Goal: Task Accomplishment & Management: Complete application form

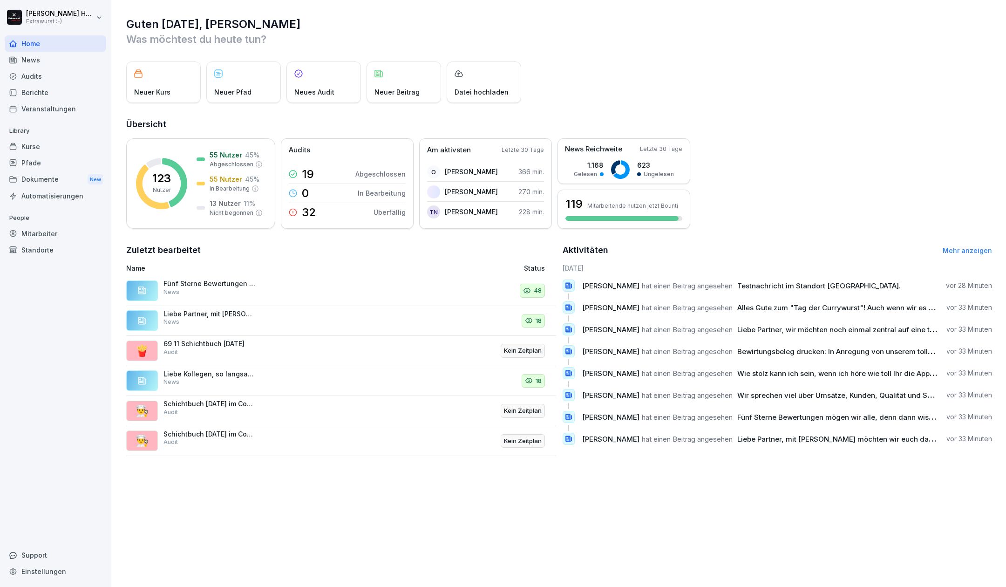
click at [35, 60] on div "News" at bounding box center [56, 60] width 102 height 16
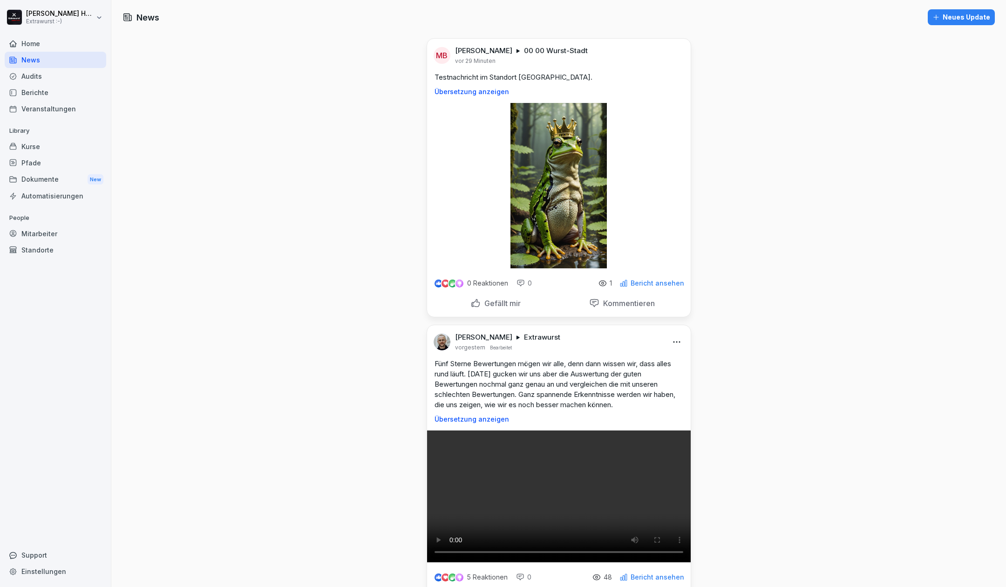
click at [659, 283] on p "Bericht ansehen" at bounding box center [658, 282] width 54 height 7
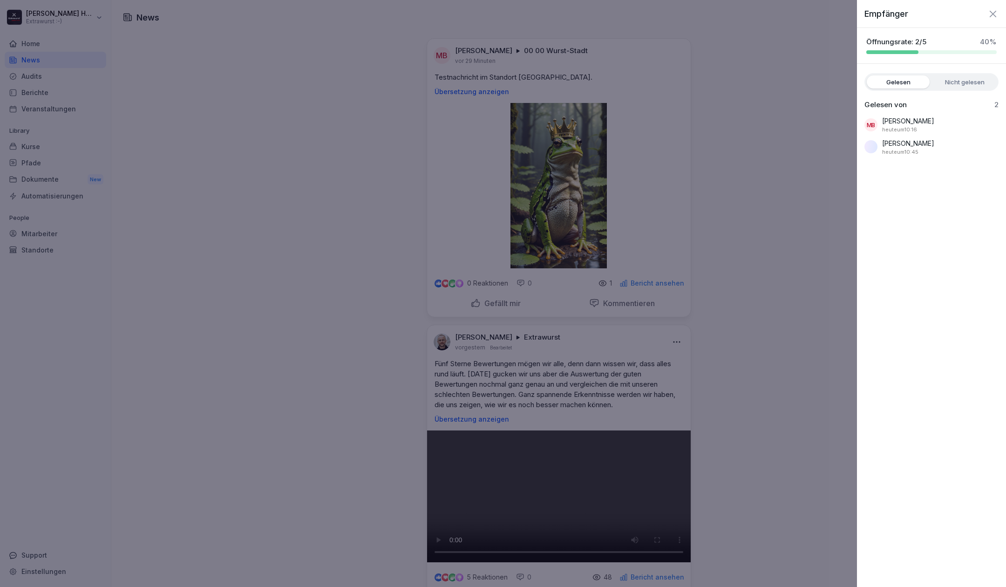
click at [996, 14] on icon "button" at bounding box center [992, 13] width 11 height 11
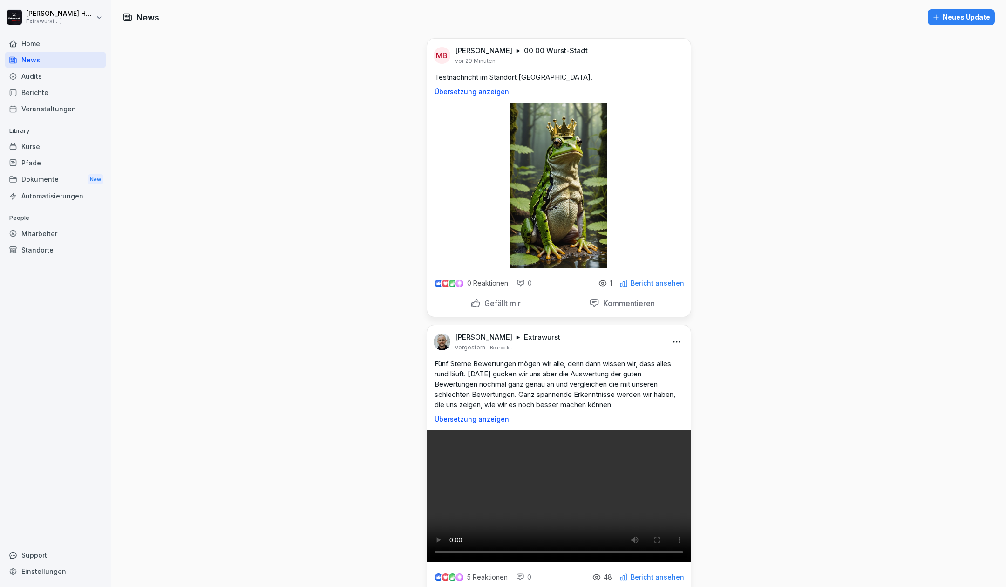
click at [30, 50] on div "Home" at bounding box center [56, 43] width 102 height 16
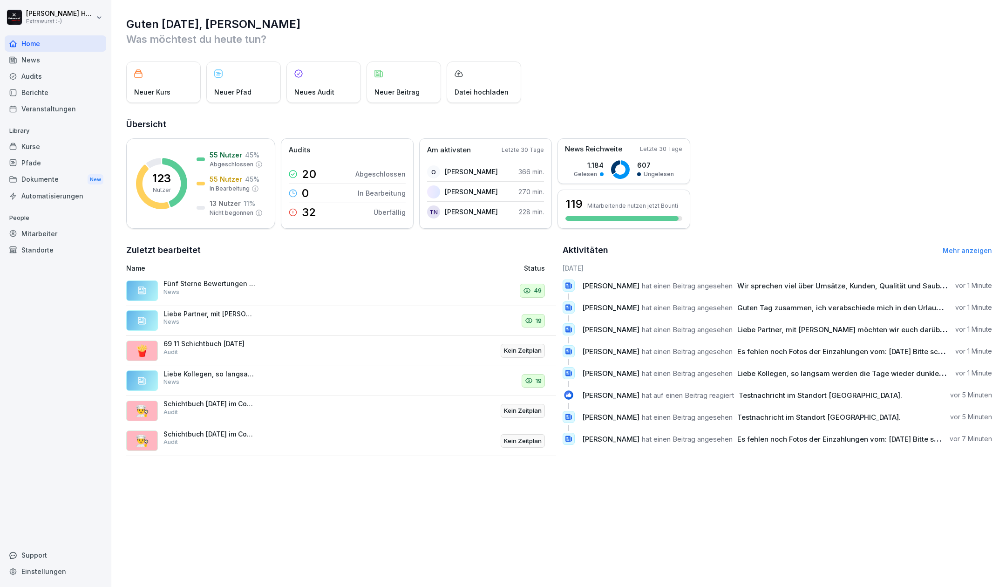
click at [54, 54] on div "News" at bounding box center [56, 60] width 102 height 16
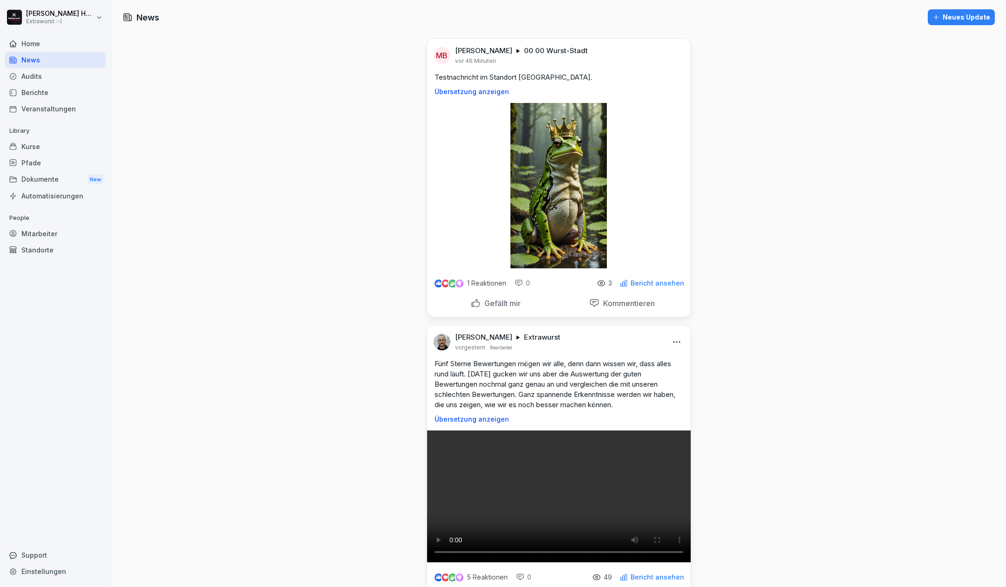
click at [948, 20] on div "Neues Update" at bounding box center [961, 17] width 58 height 10
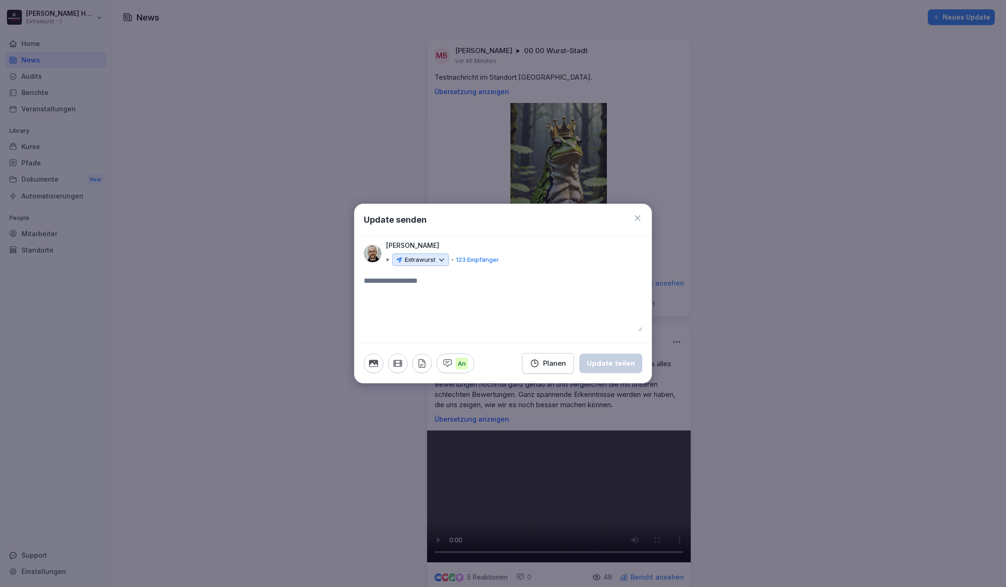
click at [469, 261] on p "123 Empfänger" at bounding box center [477, 259] width 43 height 9
click at [446, 262] on div "Extrawurst" at bounding box center [420, 259] width 57 height 13
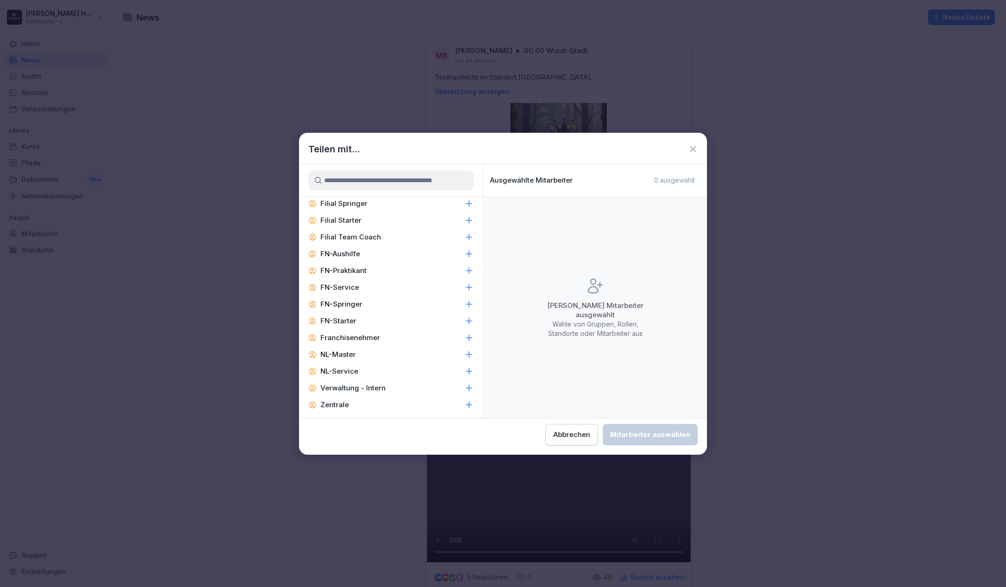
scroll to position [847, 0]
click at [464, 299] on icon at bounding box center [468, 299] width 9 height 9
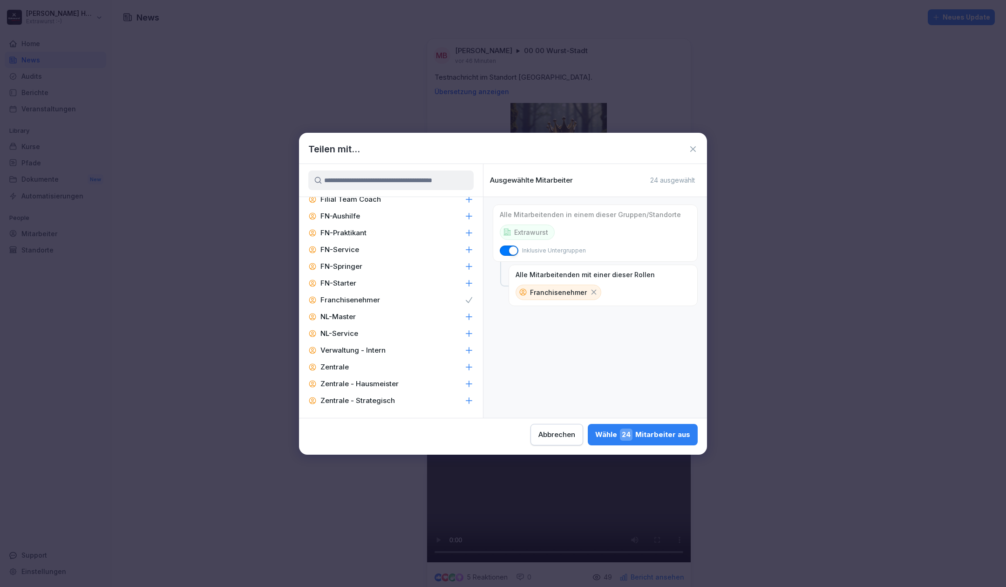
click at [465, 401] on div "Zentrale - Strategisch" at bounding box center [391, 400] width 184 height 17
click at [648, 435] on div "Wähle 31 Mitarbeiter aus" at bounding box center [643, 434] width 93 height 12
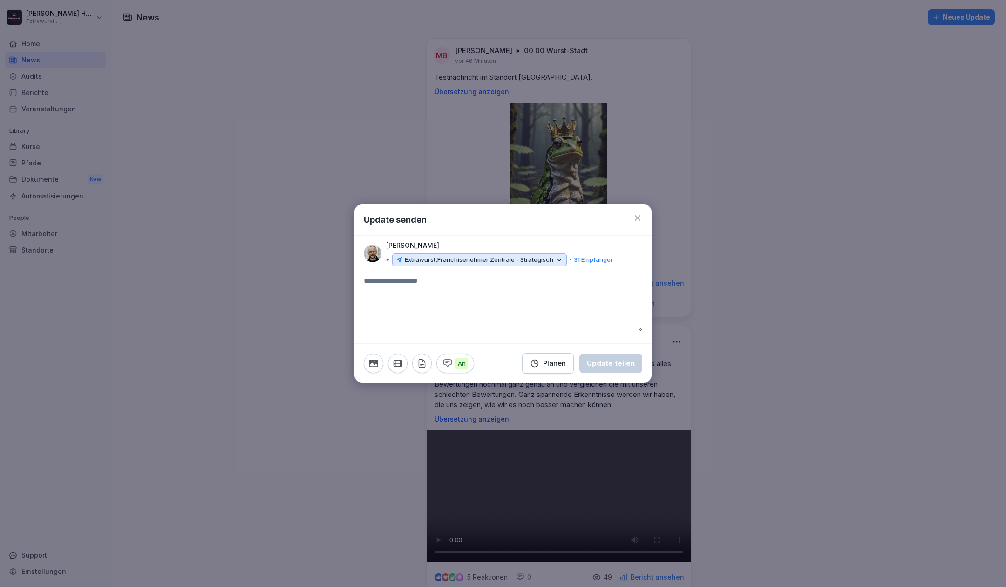
click at [434, 289] on textarea at bounding box center [503, 303] width 278 height 56
click at [401, 362] on icon "button" at bounding box center [398, 363] width 8 height 6
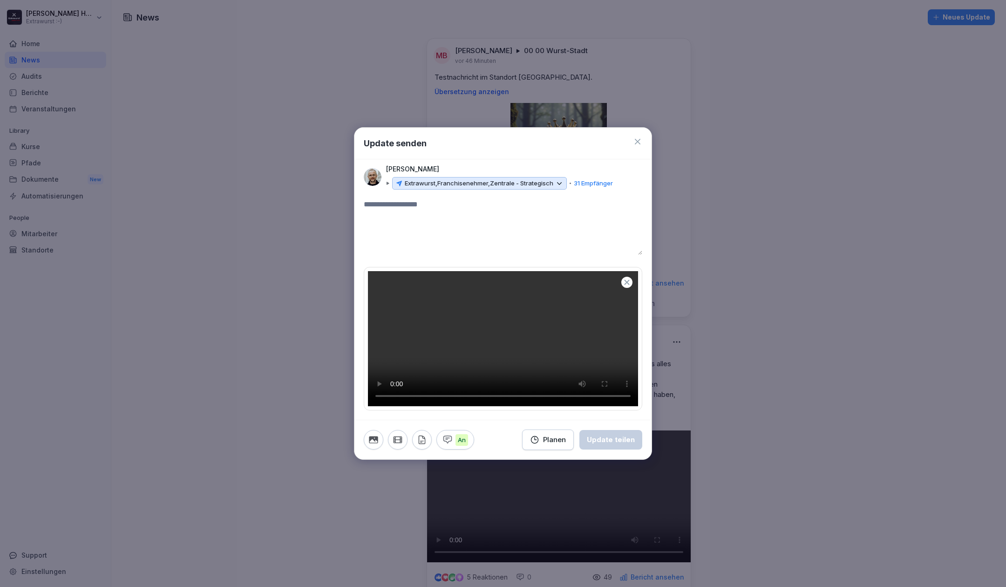
click at [470, 199] on textarea at bounding box center [503, 227] width 278 height 56
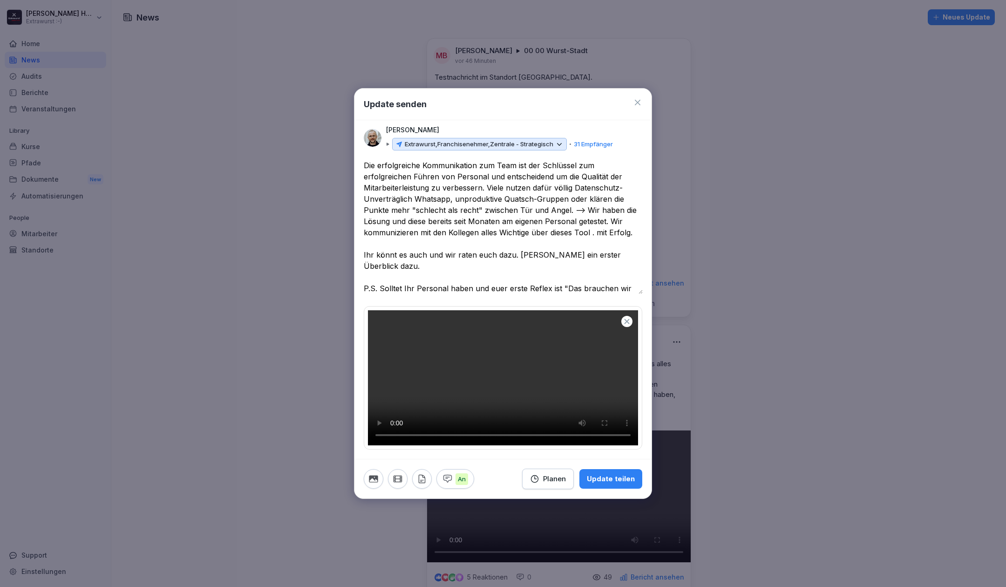
type textarea "**********"
click at [549, 484] on div "Planen" at bounding box center [548, 479] width 36 height 10
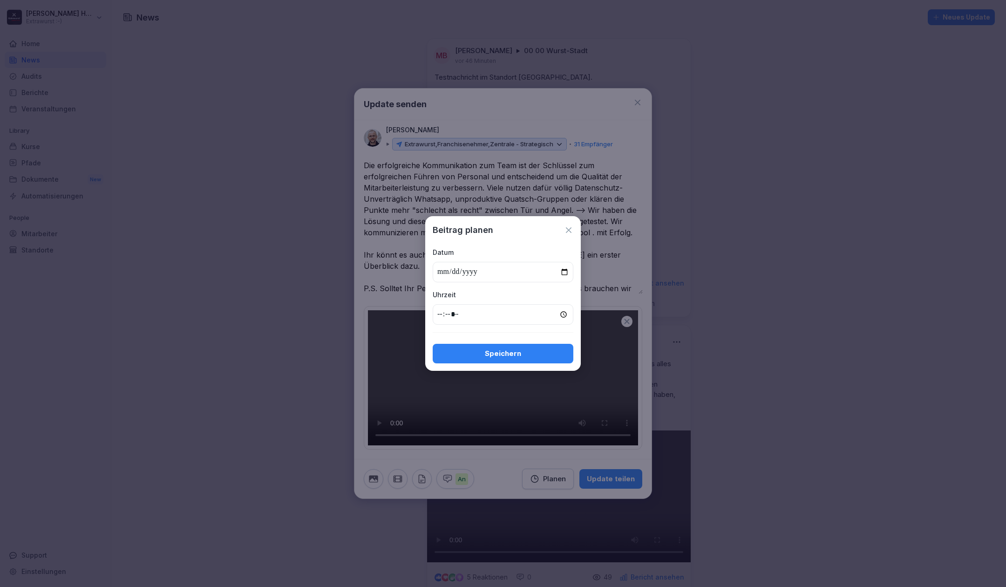
click at [572, 272] on input "date" at bounding box center [503, 272] width 141 height 20
click at [570, 271] on input "date" at bounding box center [503, 272] width 141 height 20
click at [564, 270] on input "date" at bounding box center [503, 272] width 141 height 20
type input "**********"
click at [438, 312] on input "time" at bounding box center [503, 314] width 141 height 20
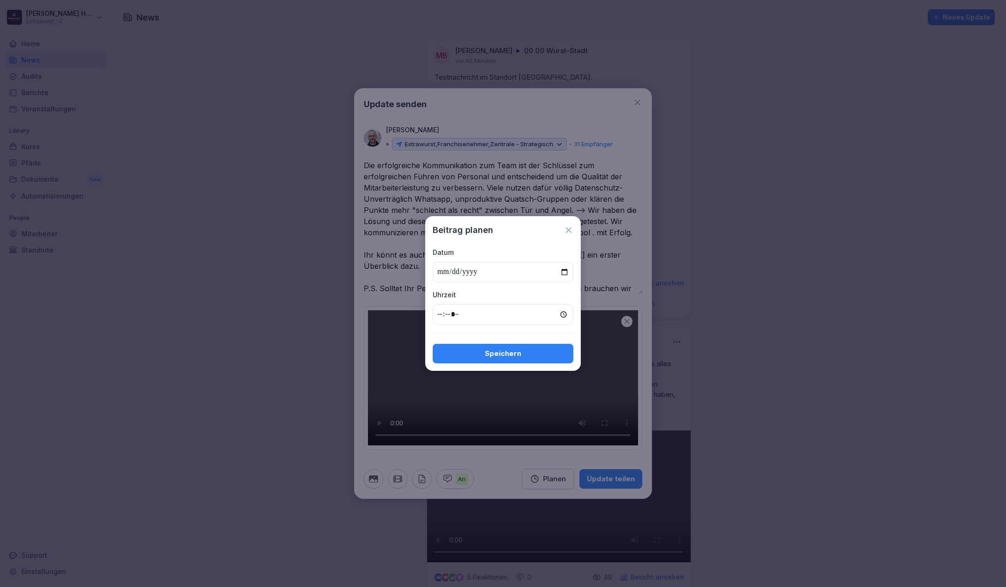
type input "*****"
click at [521, 353] on div "Speichern" at bounding box center [503, 353] width 126 height 10
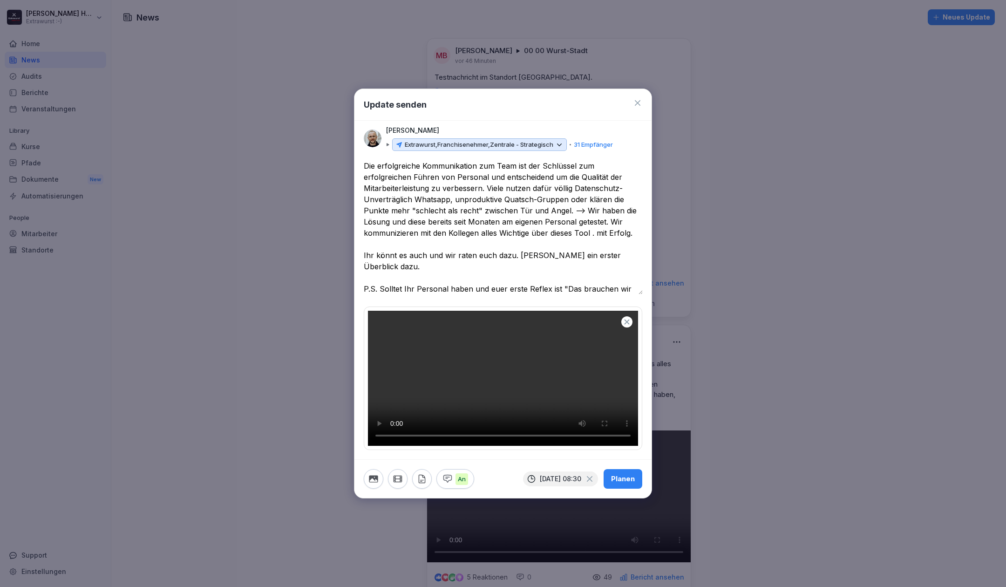
click at [624, 484] on div "Planen" at bounding box center [623, 479] width 24 height 10
click at [621, 484] on div "Planen" at bounding box center [623, 479] width 24 height 10
click at [613, 489] on button "Planen" at bounding box center [623, 479] width 39 height 20
drag, startPoint x: 365, startPoint y: 145, endPoint x: 613, endPoint y: 309, distance: 297.2
click at [613, 309] on div "**********" at bounding box center [502, 305] width 297 height 290
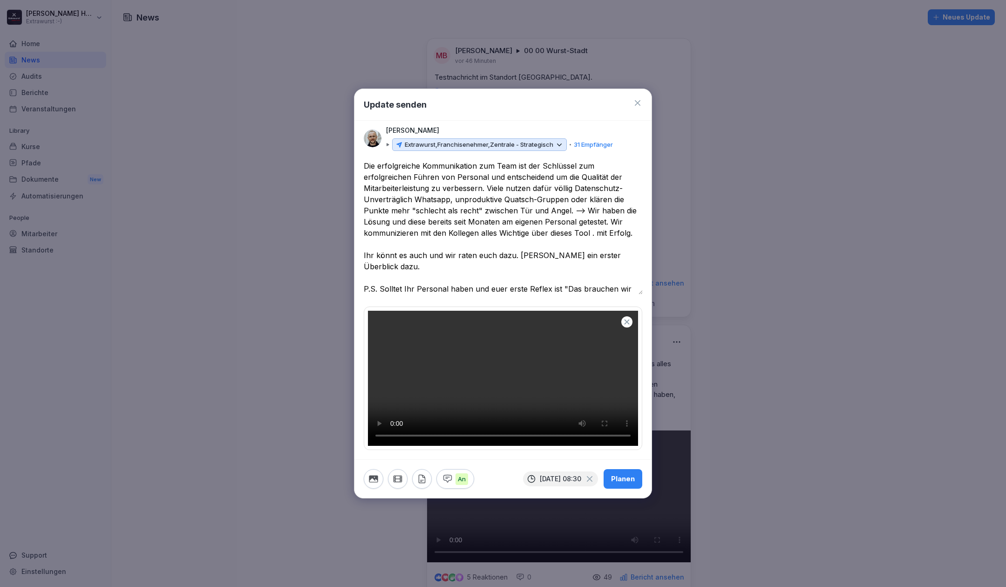
click at [574, 221] on textarea "**********" at bounding box center [503, 227] width 279 height 134
drag, startPoint x: 597, startPoint y: 270, endPoint x: 343, endPoint y: 147, distance: 282.2
click at [343, 147] on body "Kim Hagebaum Extrawurst :-) Home News Audits Berichte Veranstaltungen Library K…" at bounding box center [503, 293] width 1006 height 587
click at [635, 98] on icon at bounding box center [637, 102] width 9 height 9
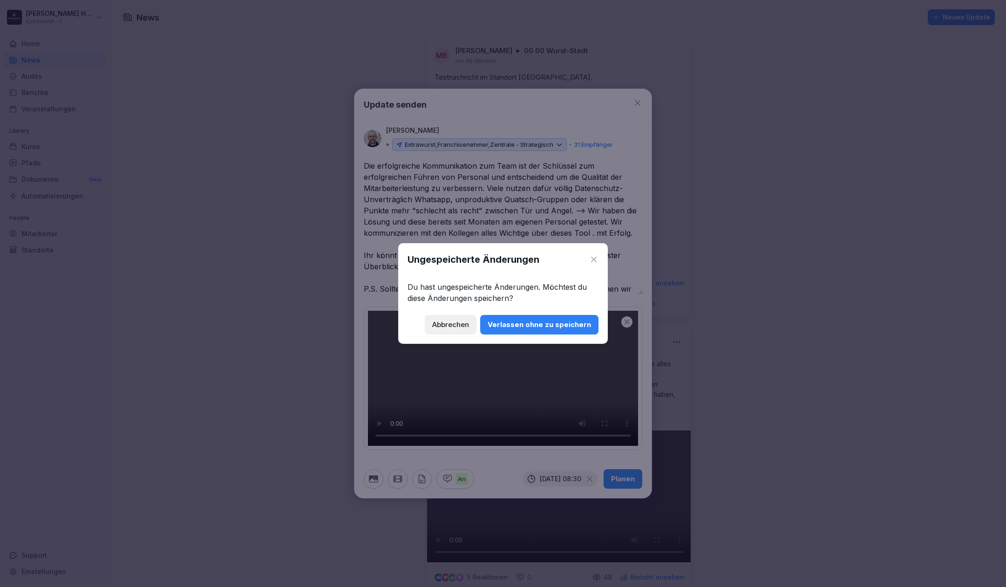
click at [455, 321] on div "Abbrechen" at bounding box center [450, 324] width 37 height 10
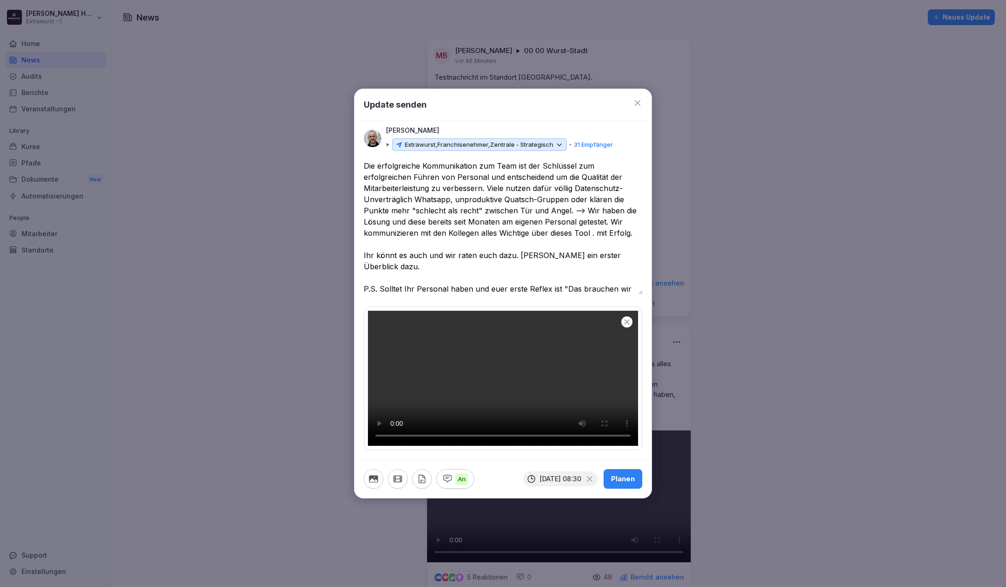
click at [626, 484] on div "Planen" at bounding box center [623, 479] width 24 height 10
click at [639, 98] on icon at bounding box center [637, 102] width 9 height 9
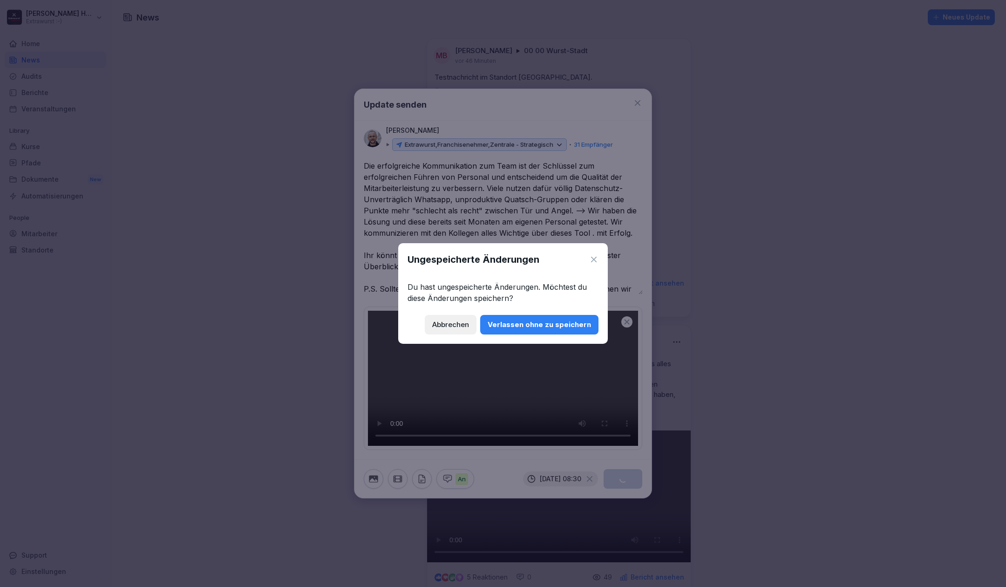
click at [523, 325] on div "Verlassen ohne zu speichern" at bounding box center [539, 324] width 103 height 10
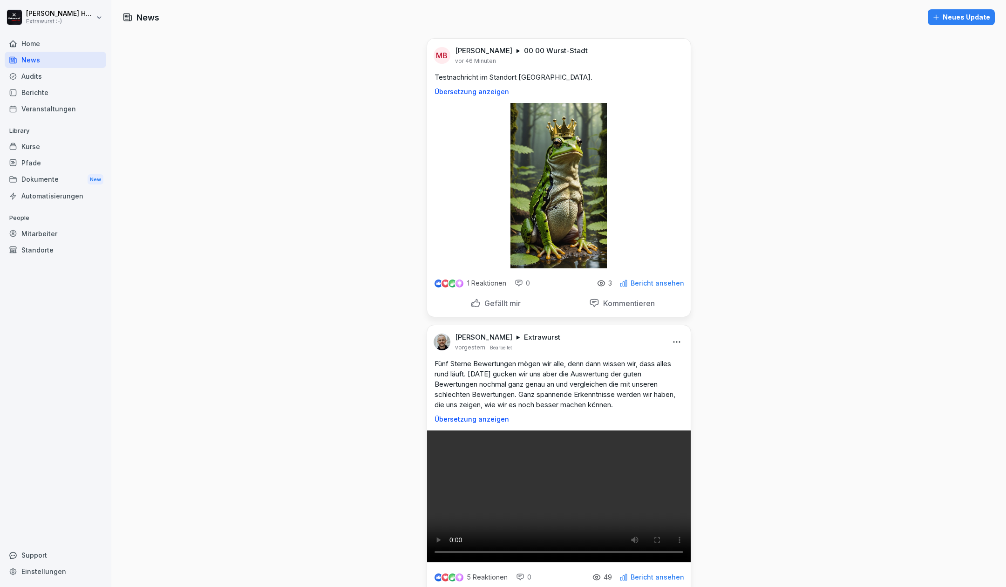
click at [949, 14] on div "Neues Update" at bounding box center [961, 17] width 58 height 10
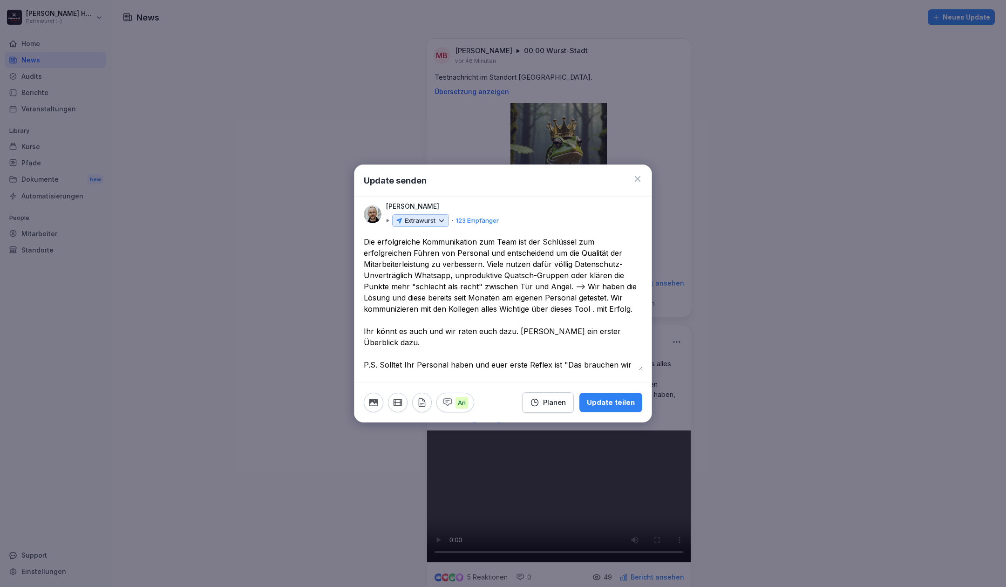
type textarea "**********"
click at [490, 222] on p "123 Empfänger" at bounding box center [477, 220] width 43 height 9
click at [434, 218] on p "Extrawurst" at bounding box center [420, 220] width 31 height 9
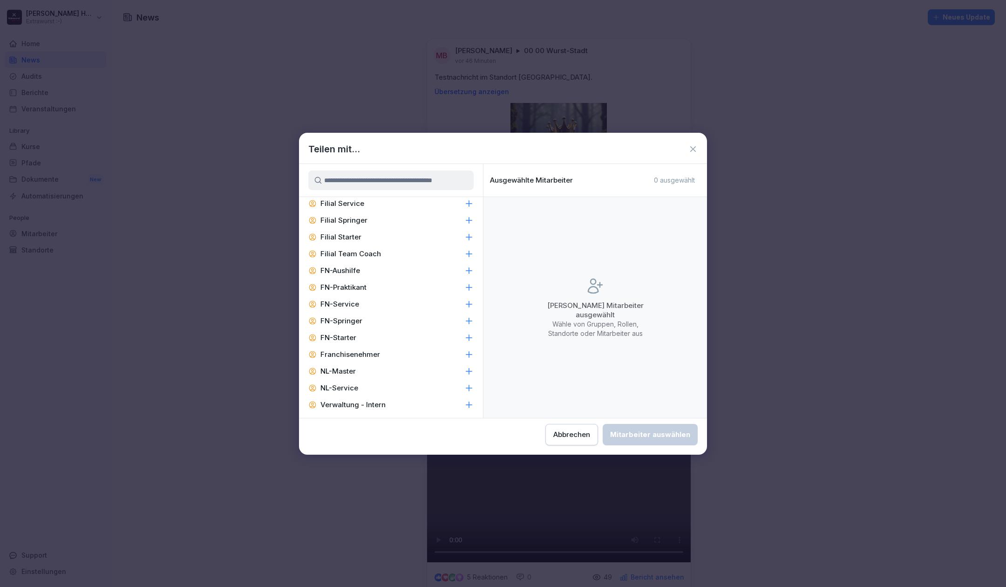
scroll to position [807, 0]
click at [464, 339] on icon at bounding box center [468, 339] width 9 height 9
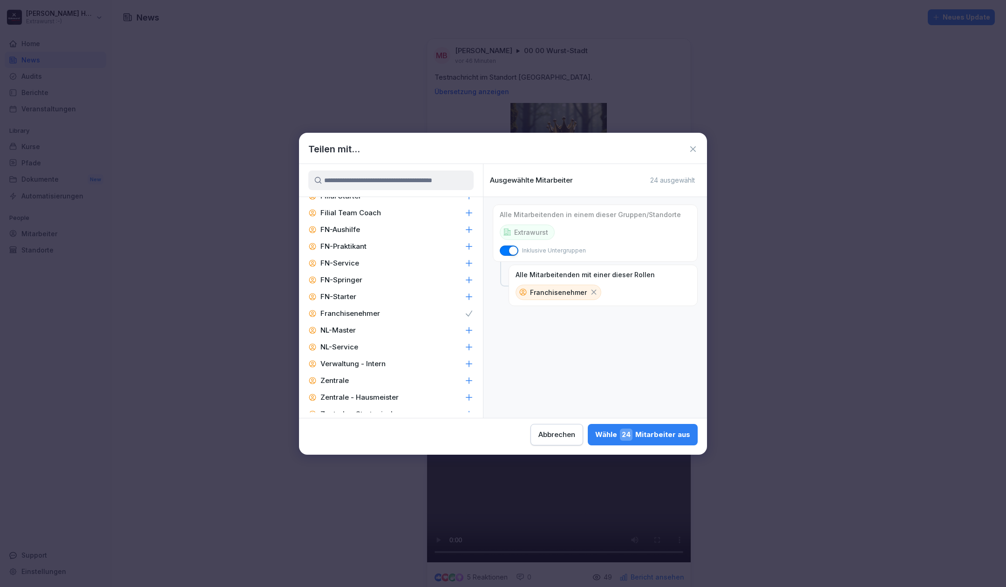
scroll to position [847, 0]
click at [464, 399] on icon at bounding box center [468, 400] width 9 height 9
click at [635, 441] on button "Wähle 31 Mitarbeiter aus" at bounding box center [644, 434] width 108 height 21
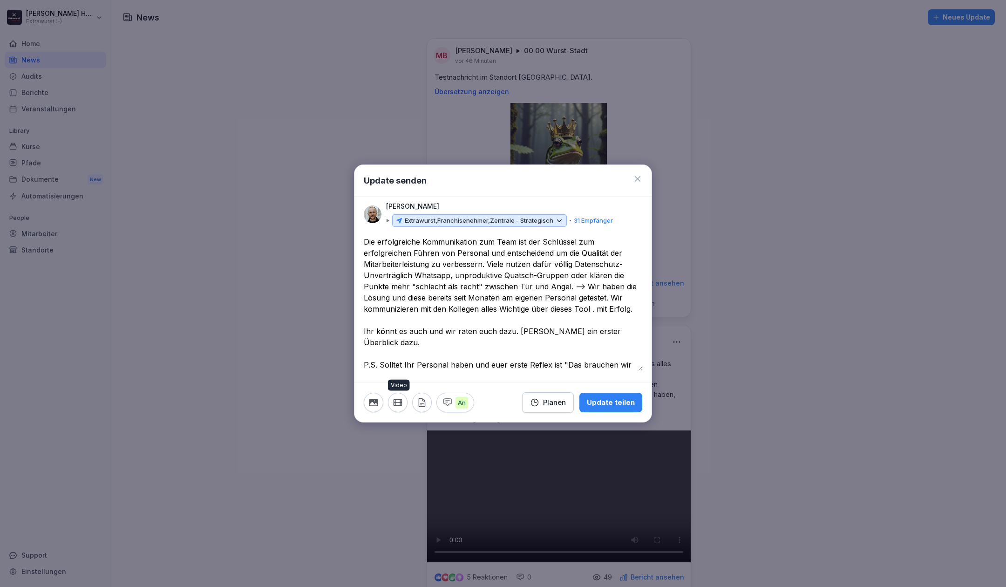
click at [398, 403] on icon "button" at bounding box center [398, 402] width 10 height 10
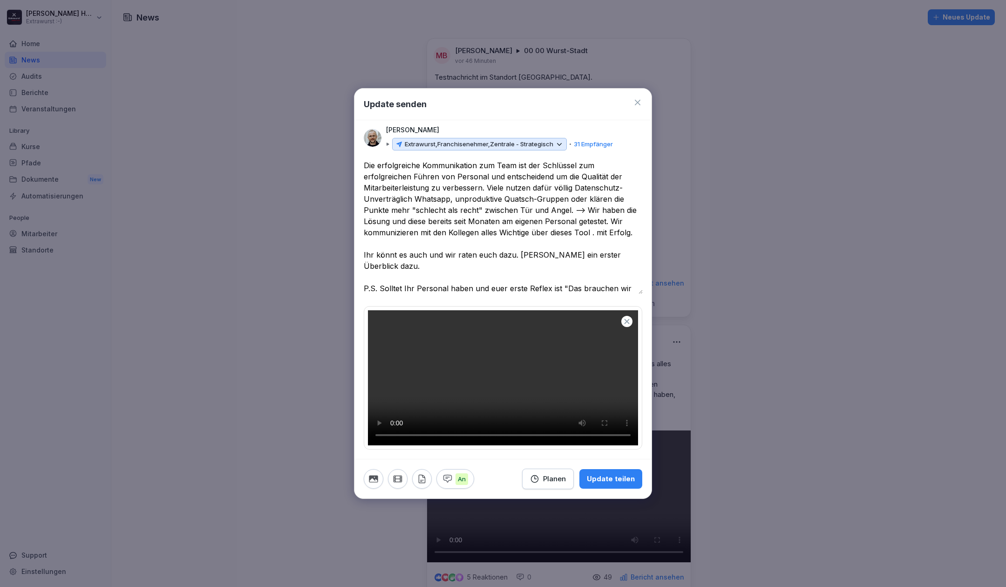
click at [553, 482] on div "Planen" at bounding box center [548, 479] width 36 height 10
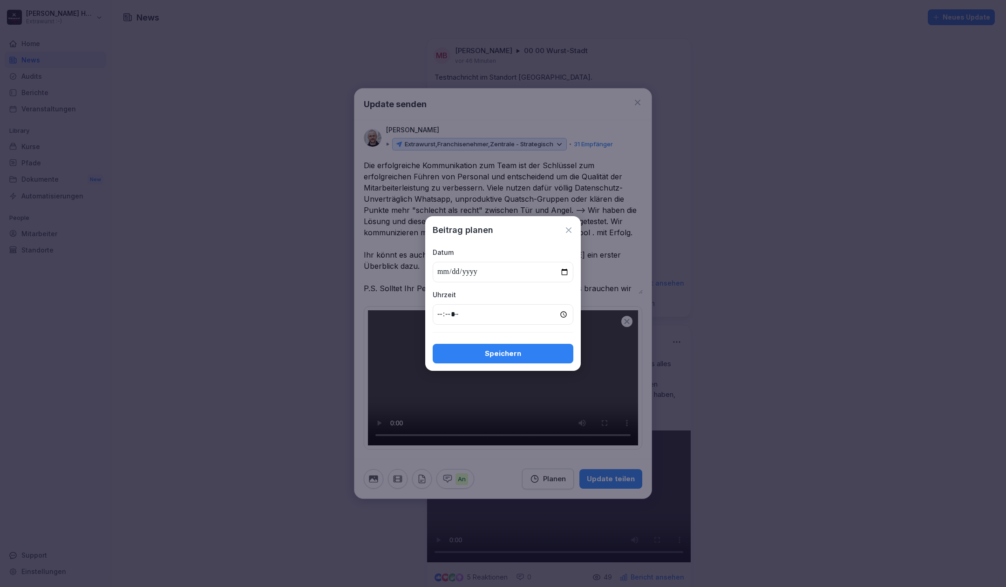
click at [564, 272] on input "date" at bounding box center [503, 272] width 141 height 20
type input "**********"
click at [439, 314] on input "time" at bounding box center [503, 314] width 141 height 20
type input "*****"
click at [543, 346] on button "Speichern" at bounding box center [503, 354] width 141 height 20
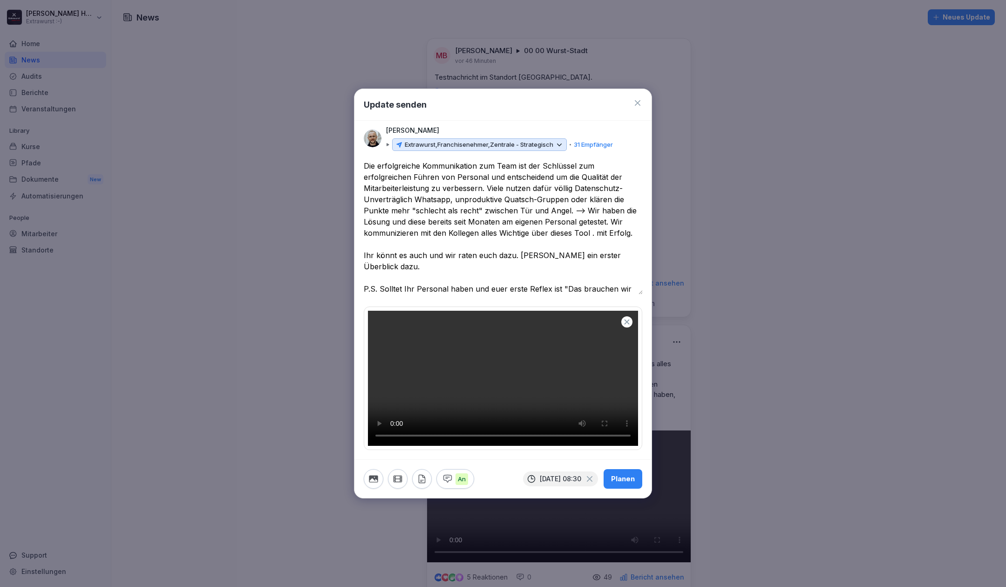
click at [628, 484] on div "Planen" at bounding box center [623, 479] width 24 height 10
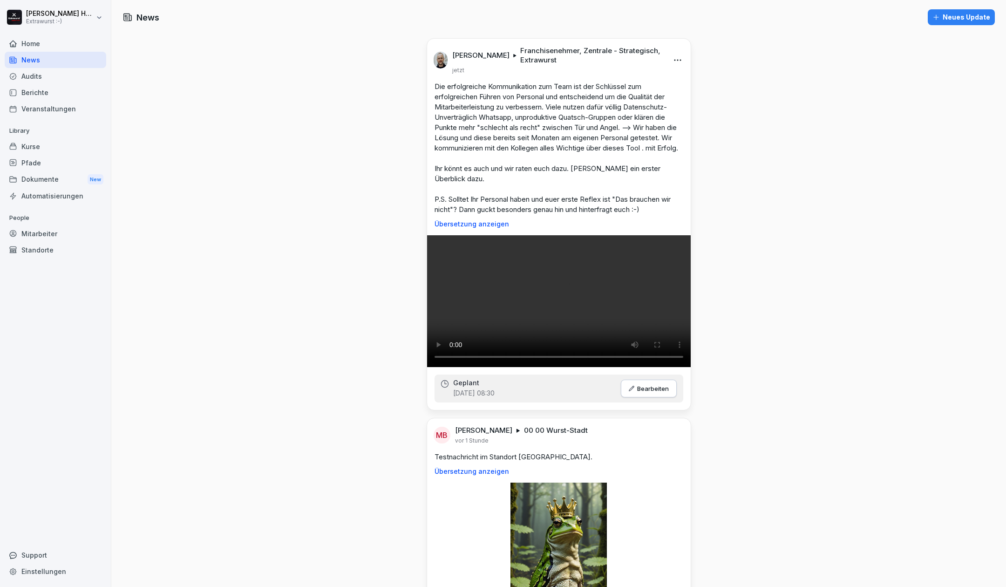
click at [48, 42] on div "Home" at bounding box center [56, 43] width 102 height 16
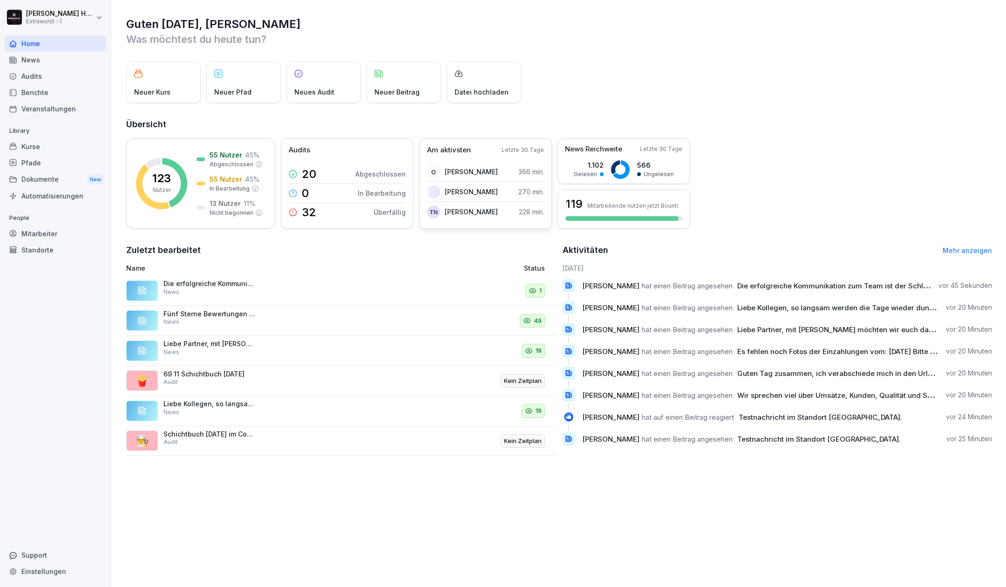
click at [465, 153] on p "Am aktivsten" at bounding box center [449, 150] width 44 height 11
click at [521, 150] on p "Letzte 30 Tage" at bounding box center [523, 150] width 42 height 8
click at [483, 209] on p "[PERSON_NAME]" at bounding box center [471, 212] width 53 height 10
